Goal: Navigation & Orientation: Find specific page/section

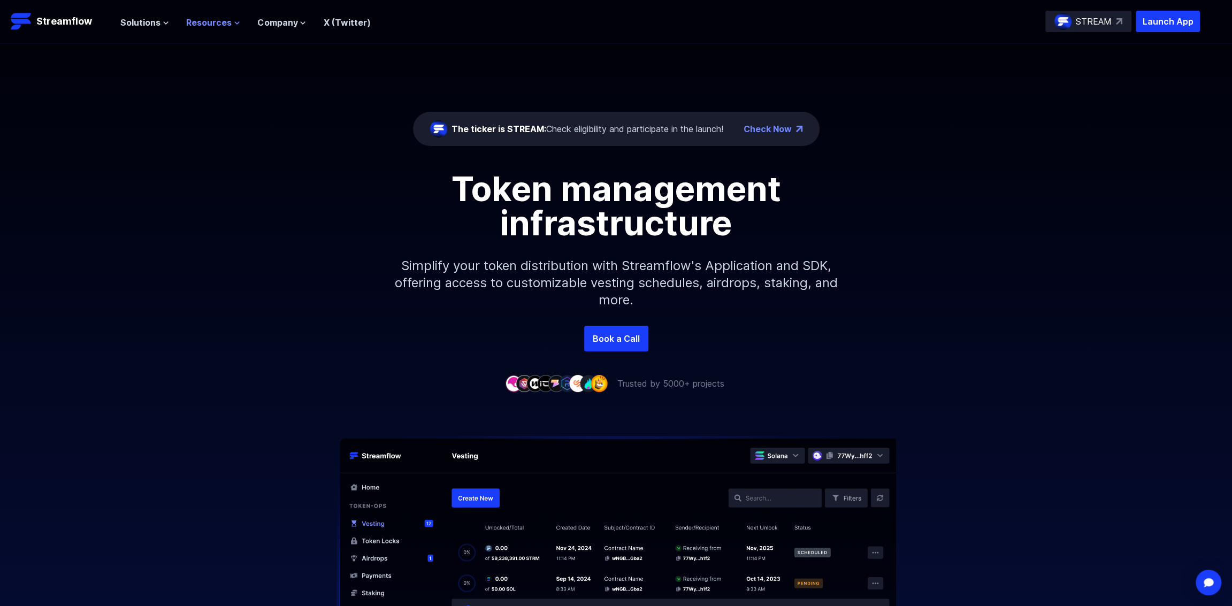
click at [215, 22] on span "Resources" at bounding box center [208, 22] width 45 height 13
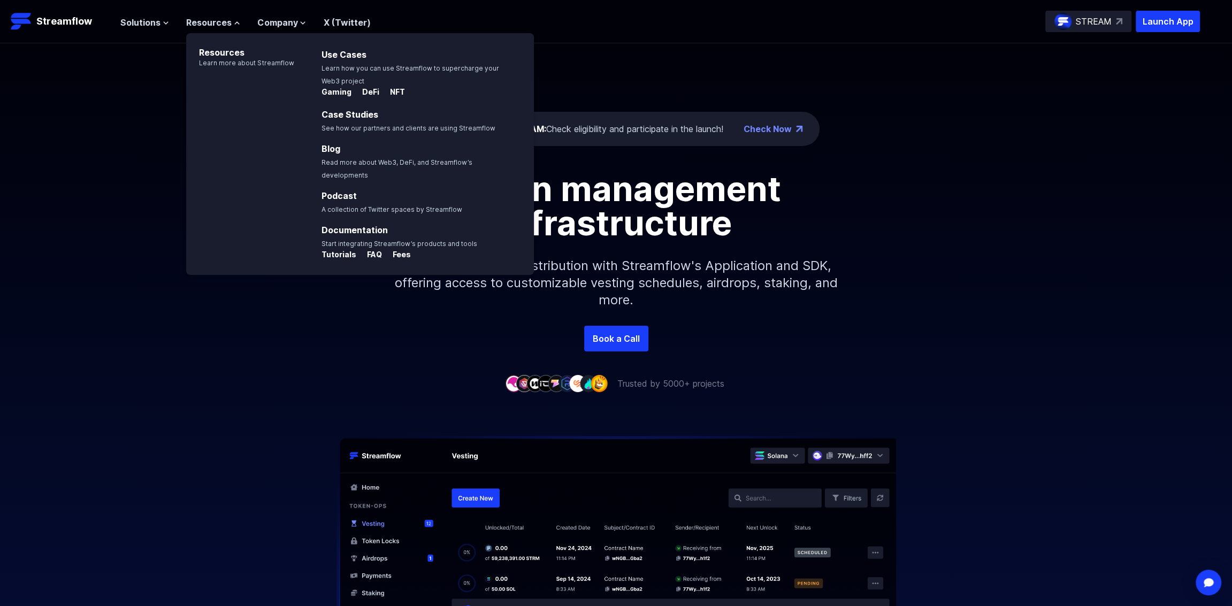
click at [169, 27] on ul "Solutions Overview Streamflow features an all-in-one token distribution platfor…" at bounding box center [245, 22] width 250 height 13
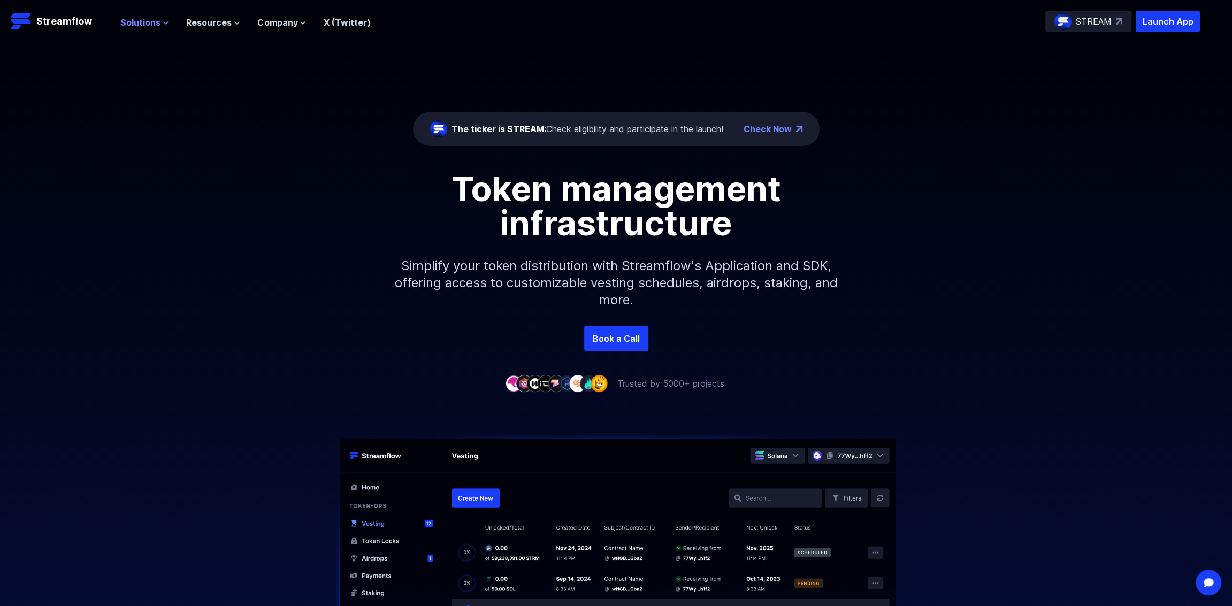
click at [146, 27] on span "Solutions" at bounding box center [140, 22] width 40 height 13
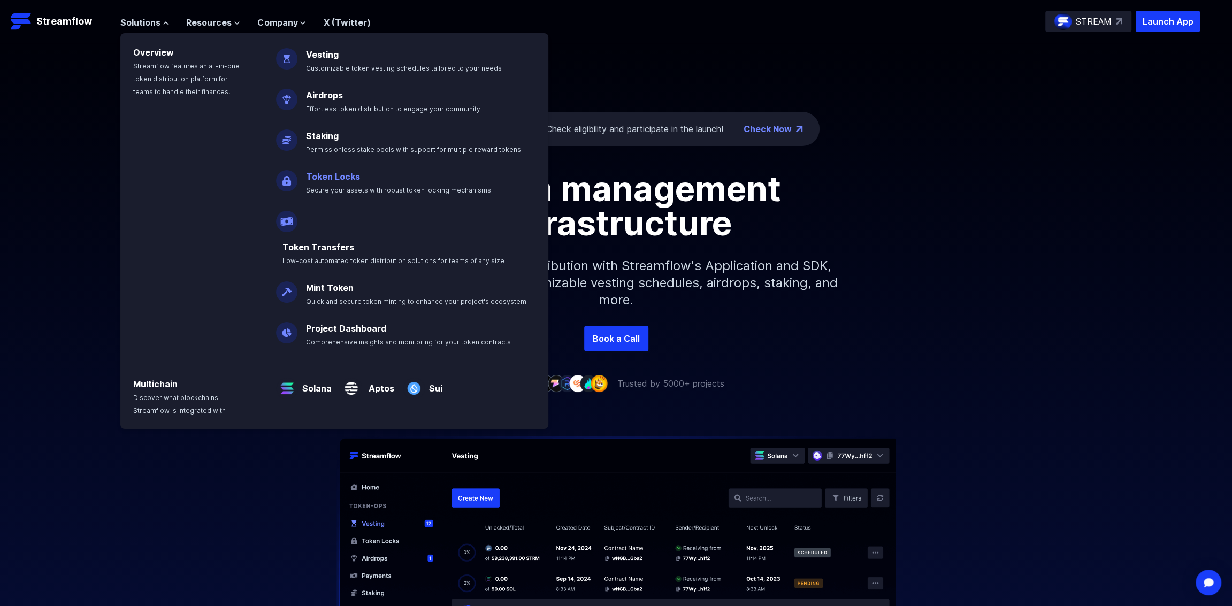
click at [339, 174] on link "Token Locks" at bounding box center [333, 176] width 54 height 11
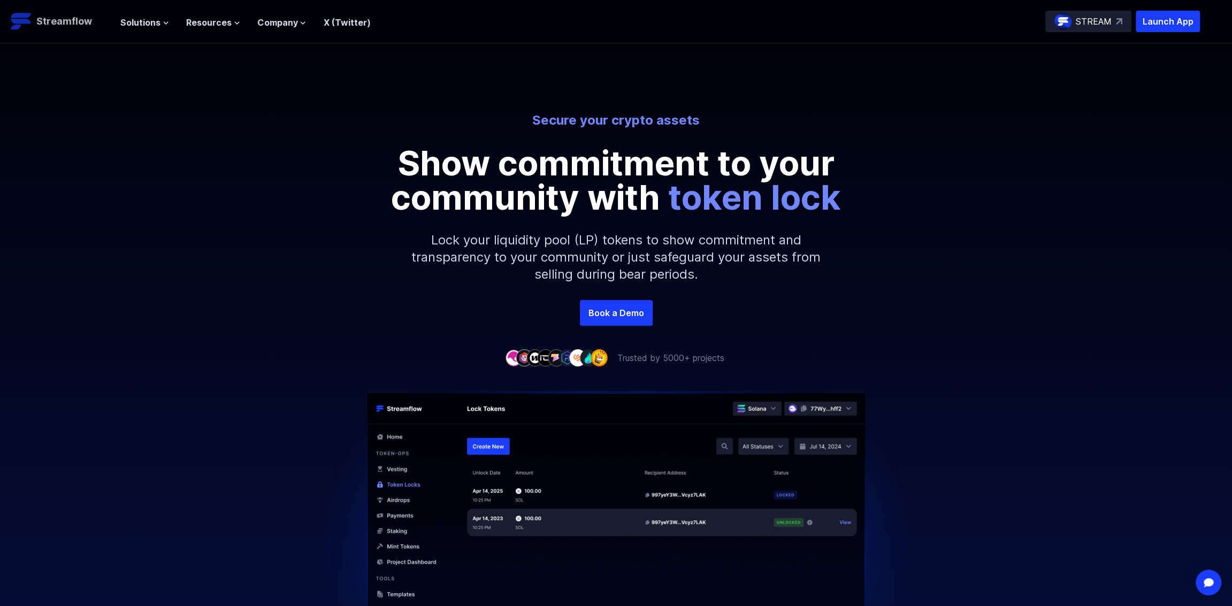
click at [58, 25] on p "Streamflow" at bounding box center [64, 21] width 56 height 15
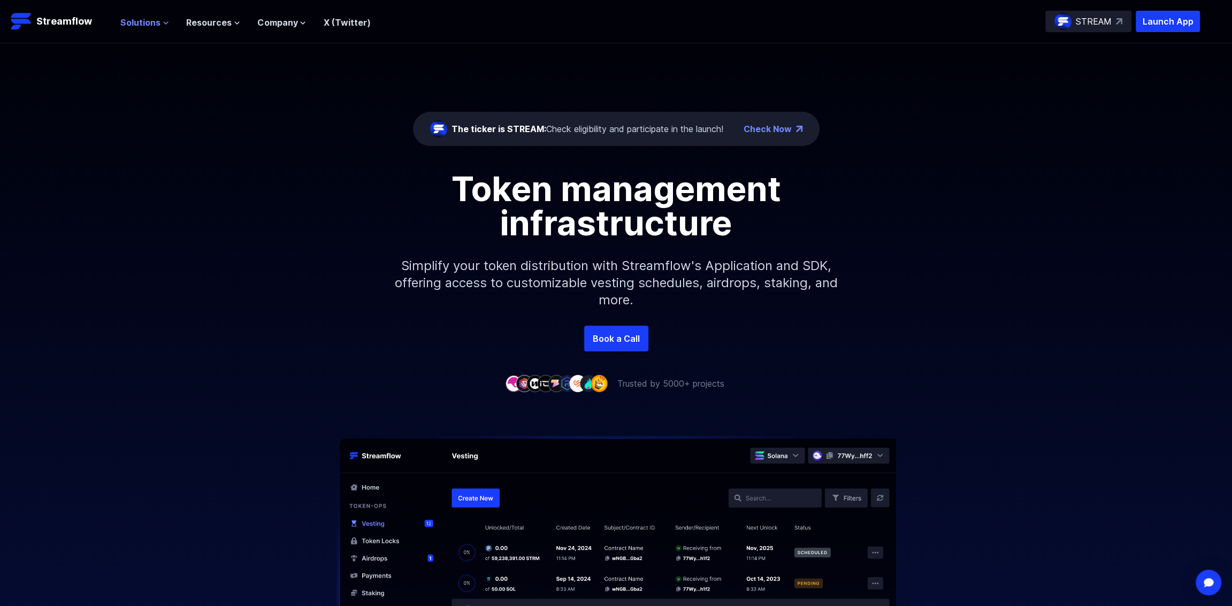
click at [152, 27] on span "Solutions" at bounding box center [140, 22] width 40 height 13
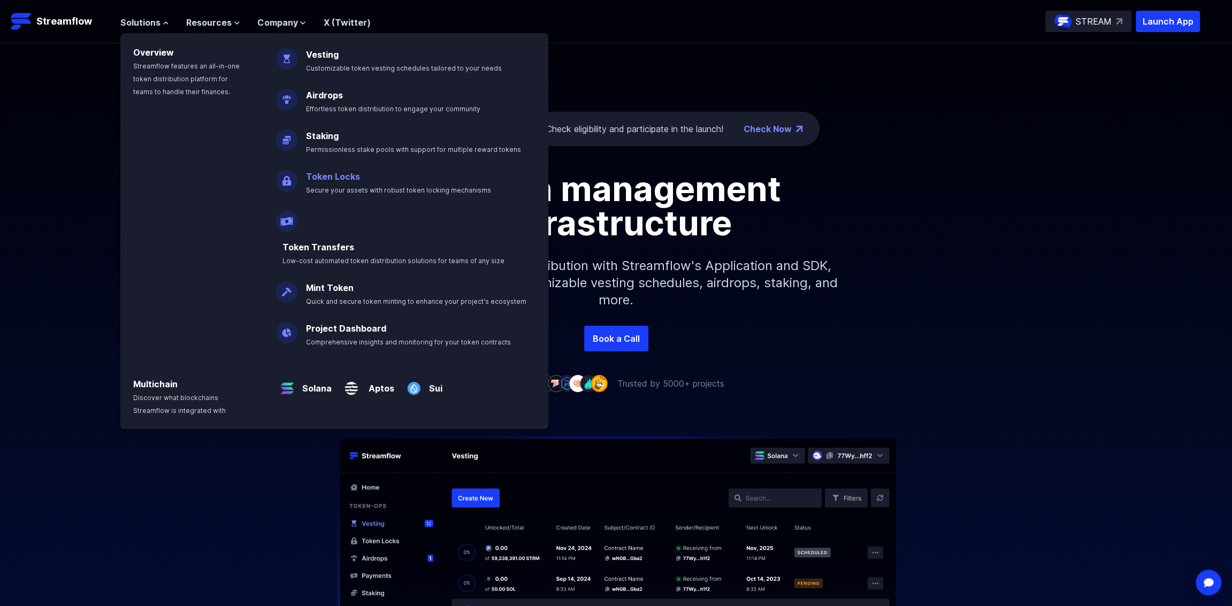
click at [339, 176] on link "Token Locks" at bounding box center [333, 176] width 54 height 11
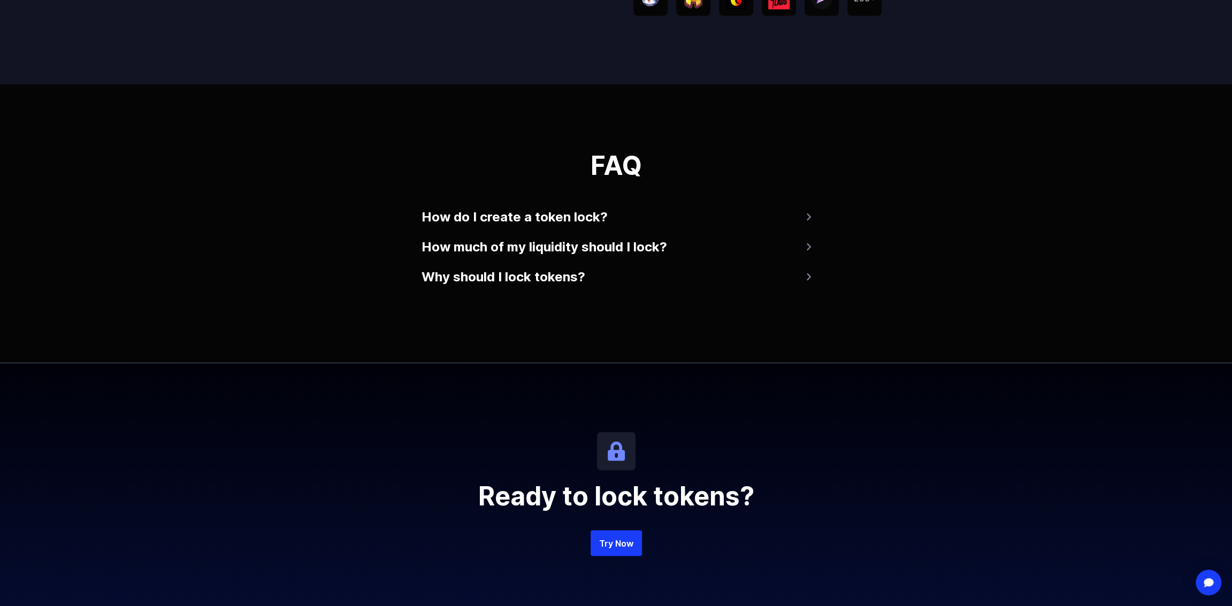
scroll to position [1989, 0]
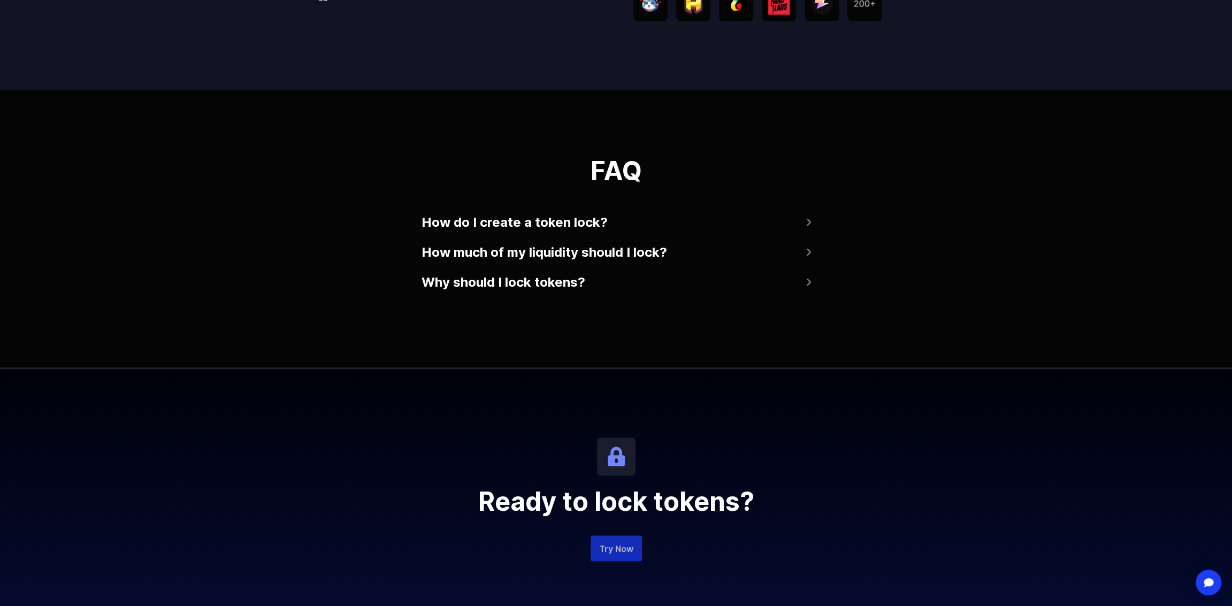
click at [639, 545] on link "Try Now" at bounding box center [616, 549] width 51 height 26
